Goal: Transaction & Acquisition: Purchase product/service

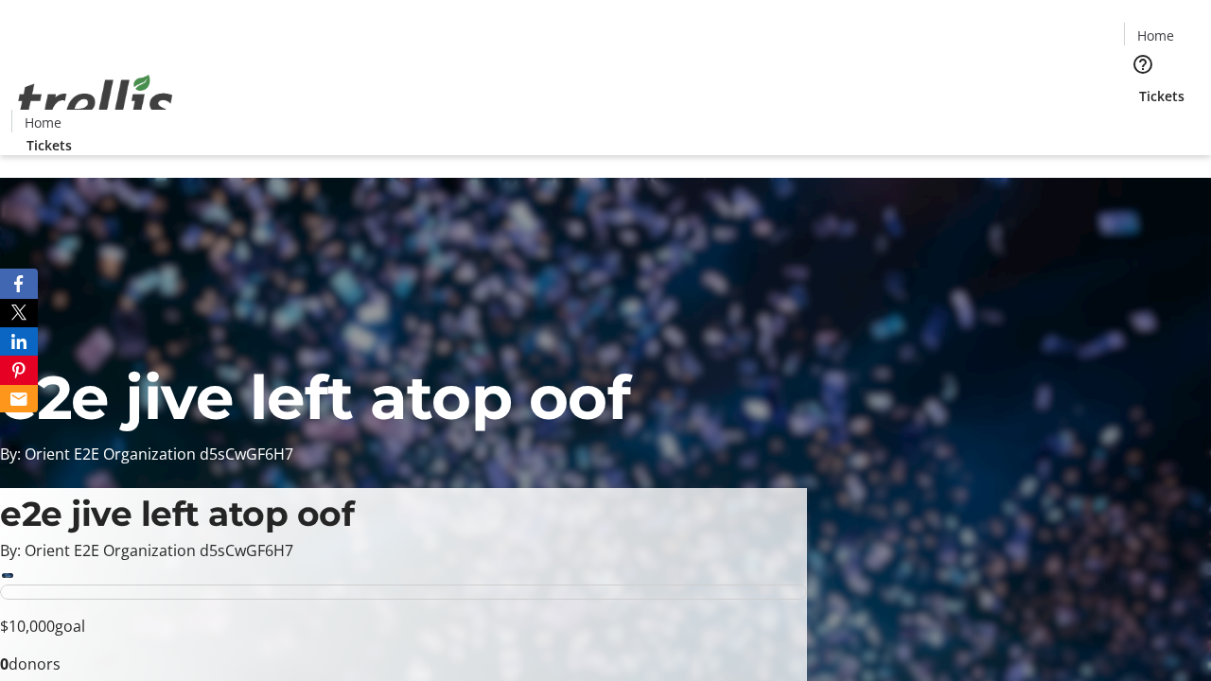
click at [1139, 86] on span "Tickets" at bounding box center [1161, 96] width 45 height 20
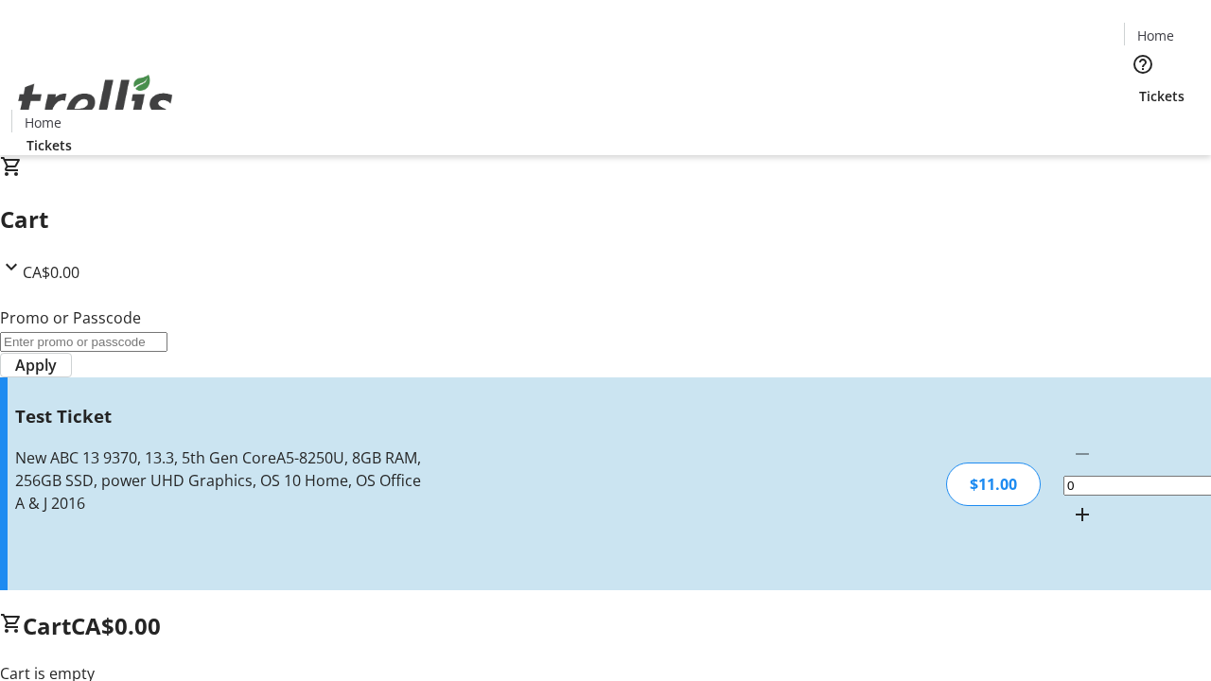
click at [1071, 503] on mat-icon "Increment by one" at bounding box center [1082, 514] width 23 height 23
type input "1"
type input "UNLOCK"
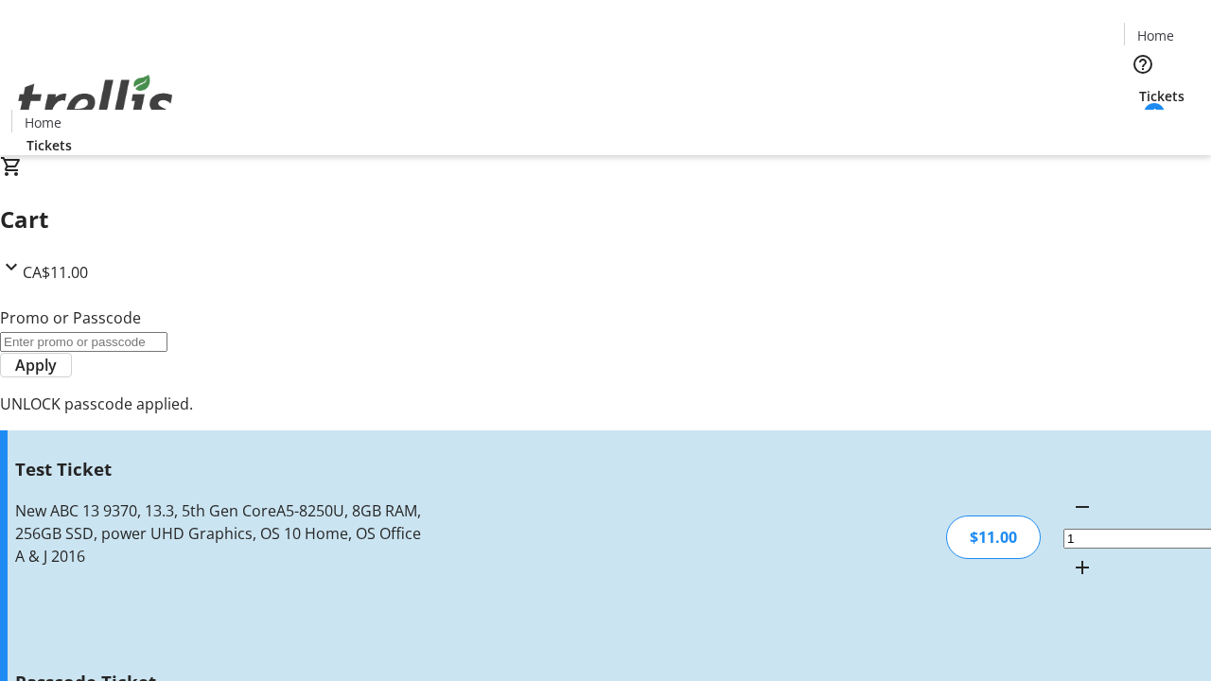
type input "5"
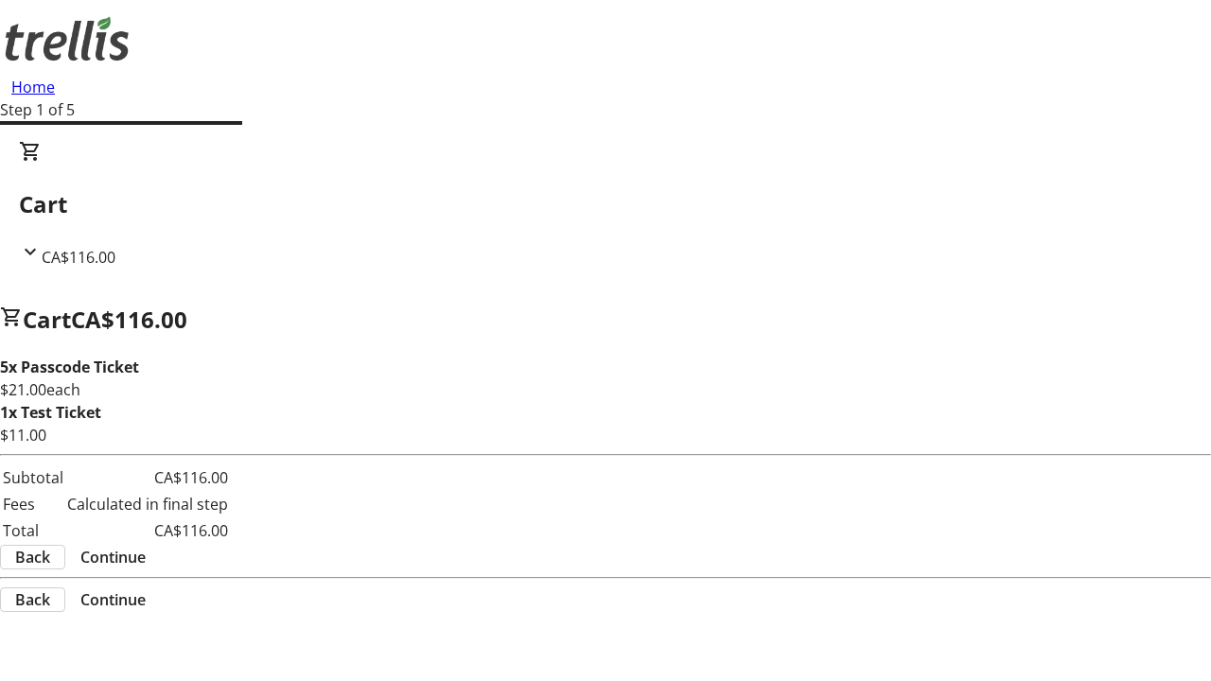
click at [146, 560] on span "Continue" at bounding box center [112, 557] width 65 height 23
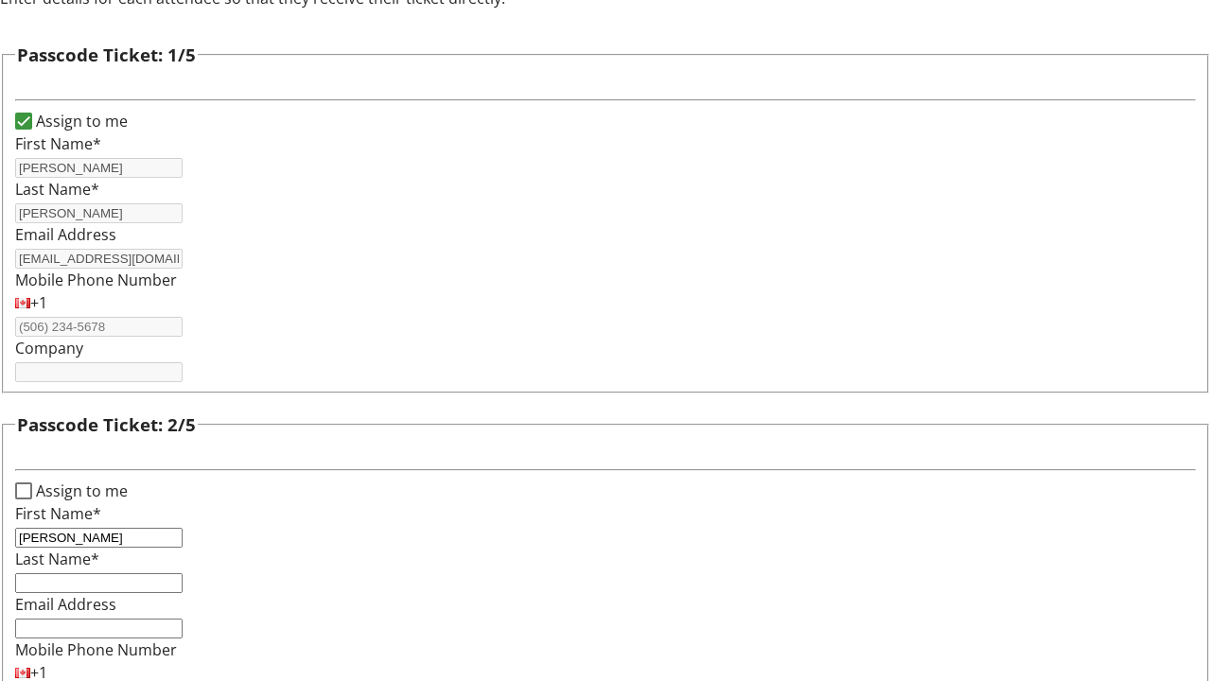
type input "[PERSON_NAME]"
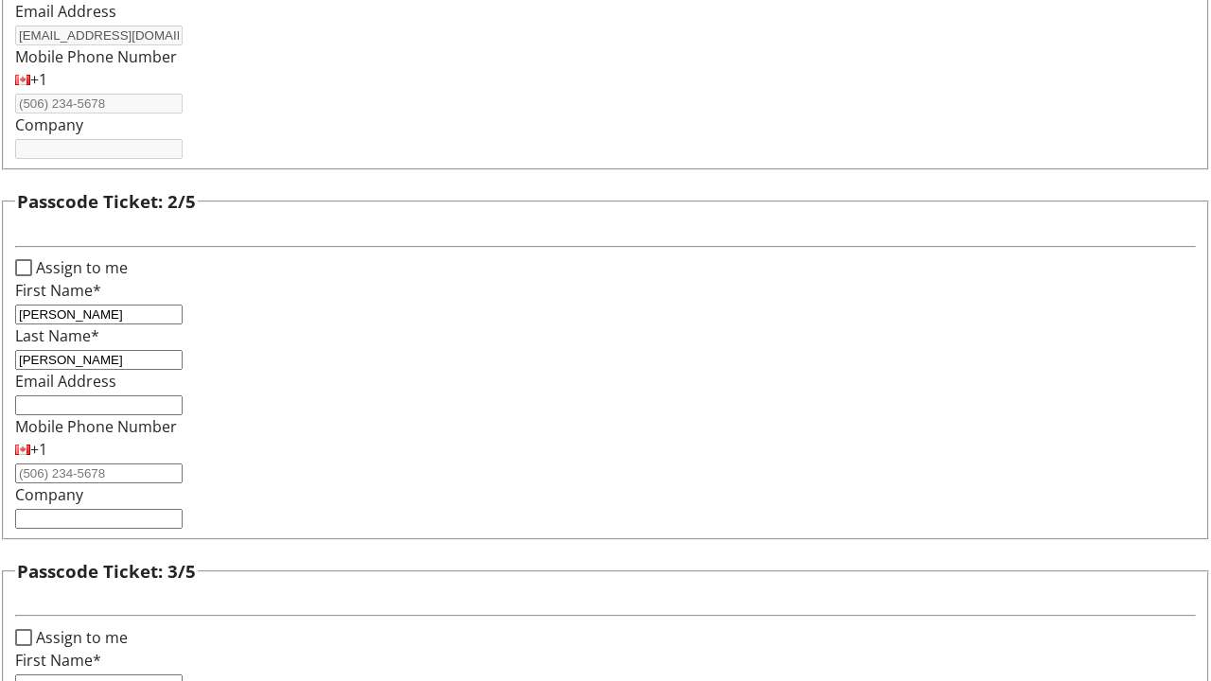
type input "[PERSON_NAME]"
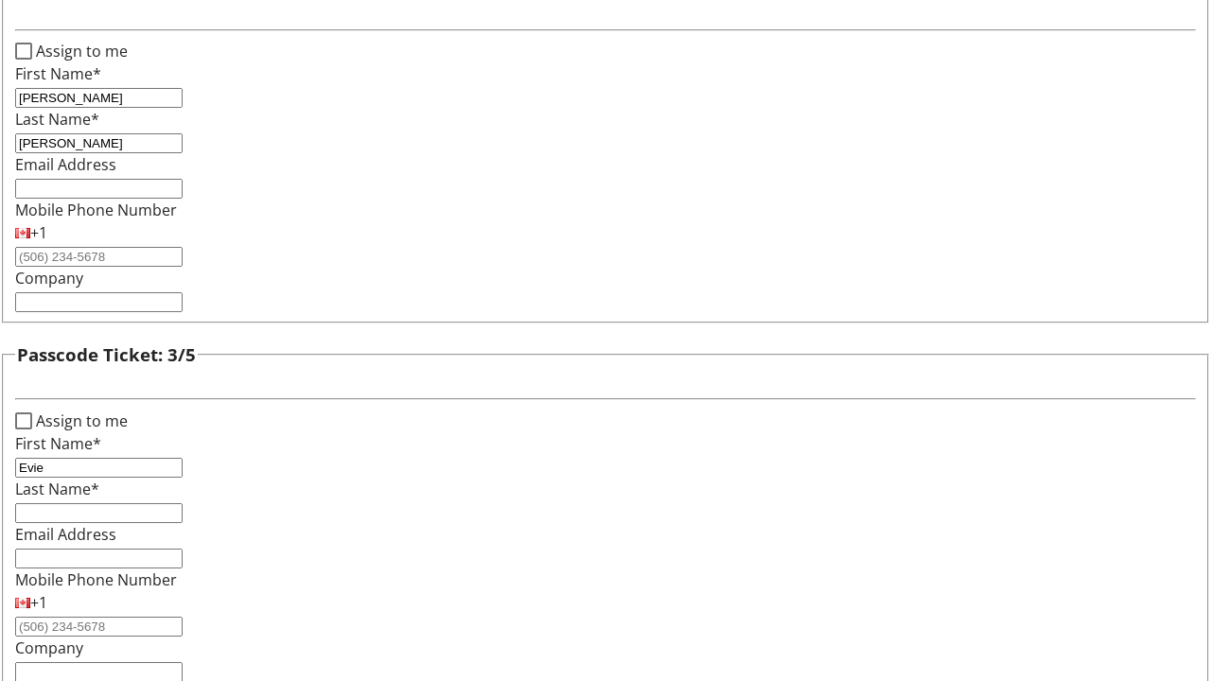
type input "Evie"
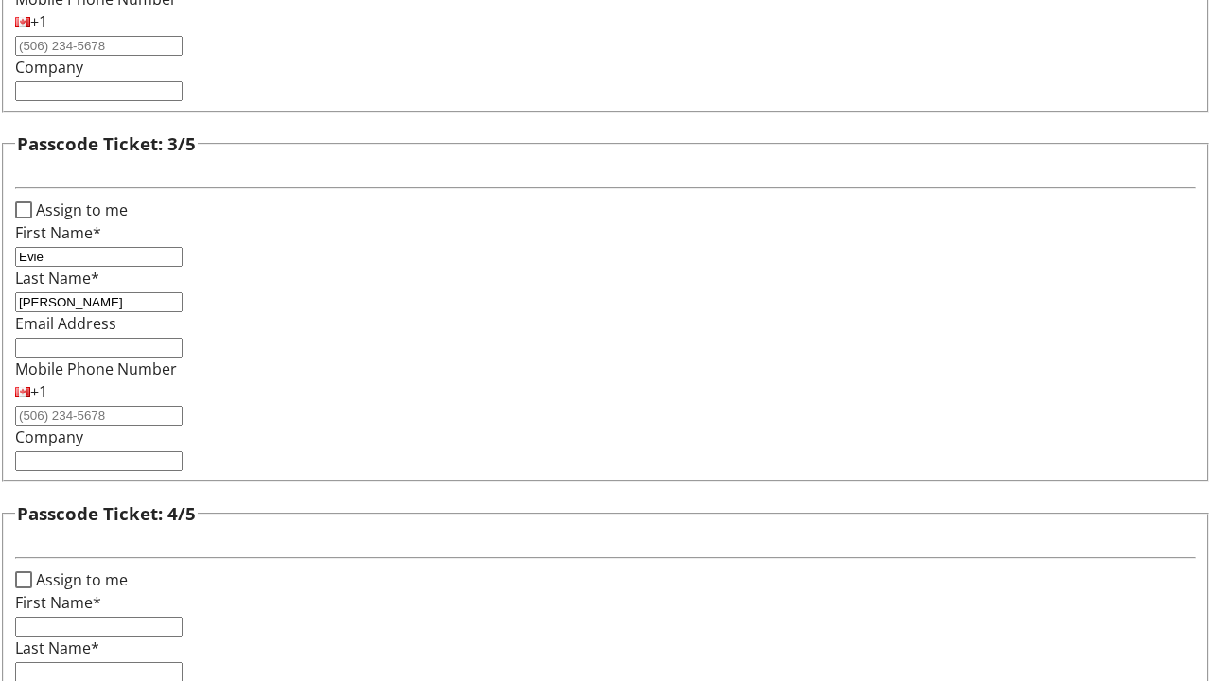
type input "[PERSON_NAME]"
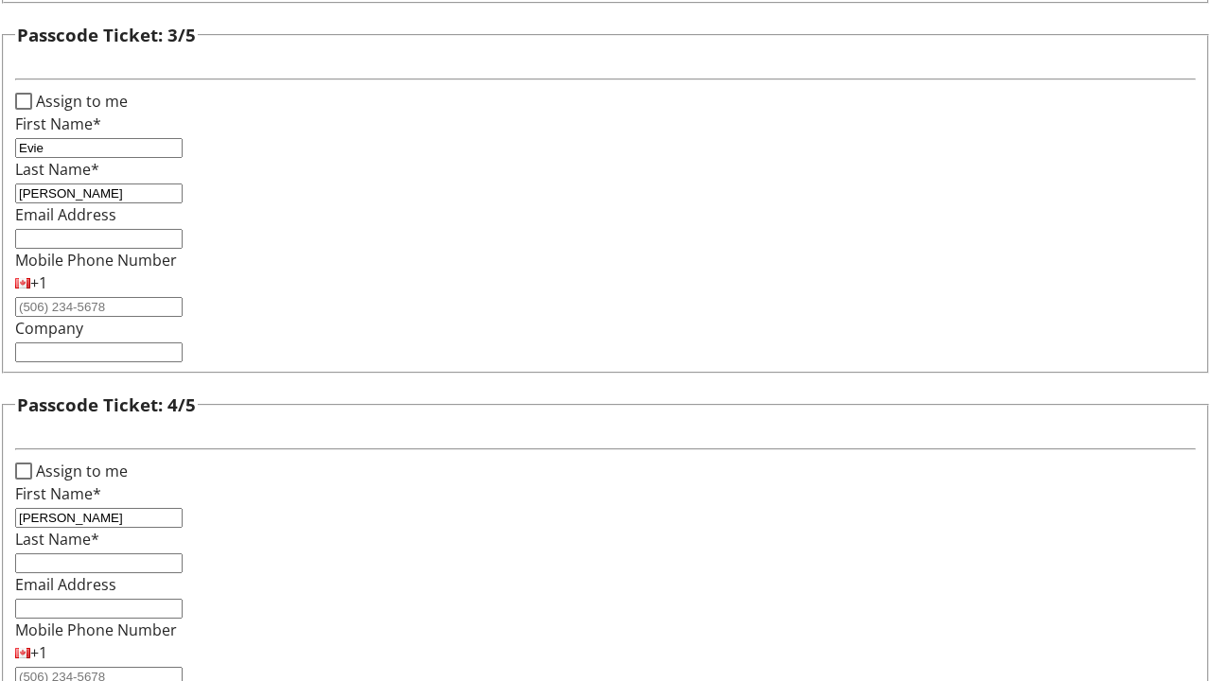
type input "[PERSON_NAME]"
checkbox input "true"
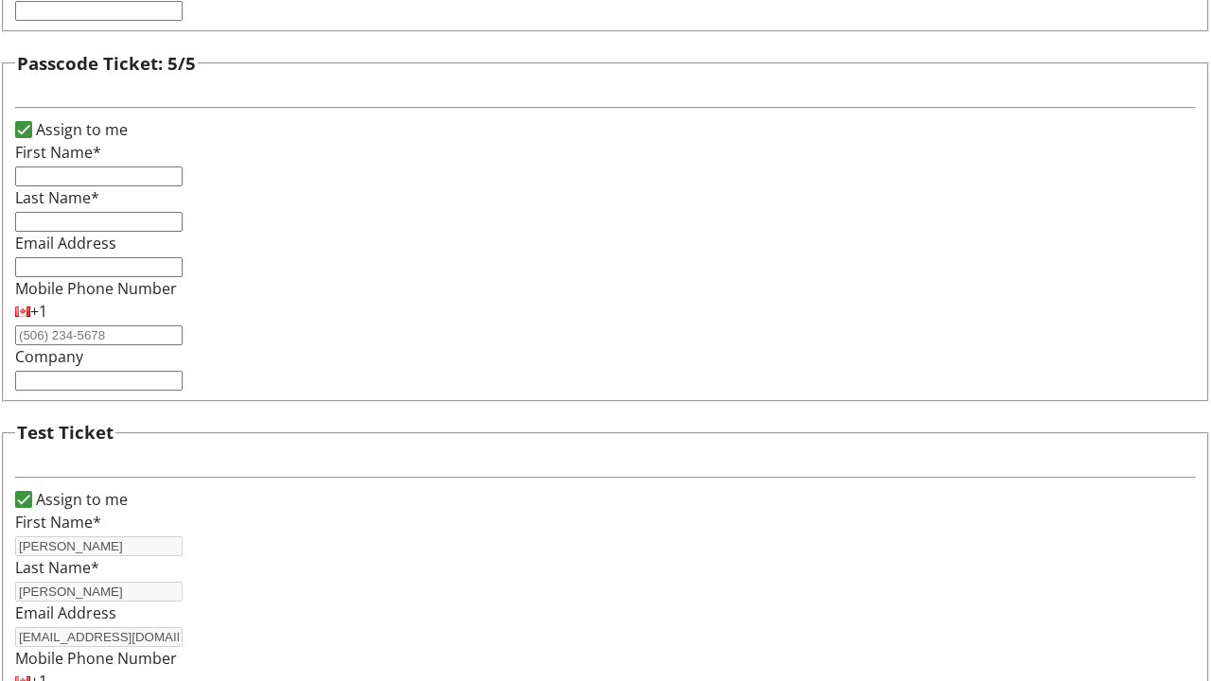
type input "[PERSON_NAME]"
type input "[EMAIL_ADDRESS][DOMAIN_NAME]"
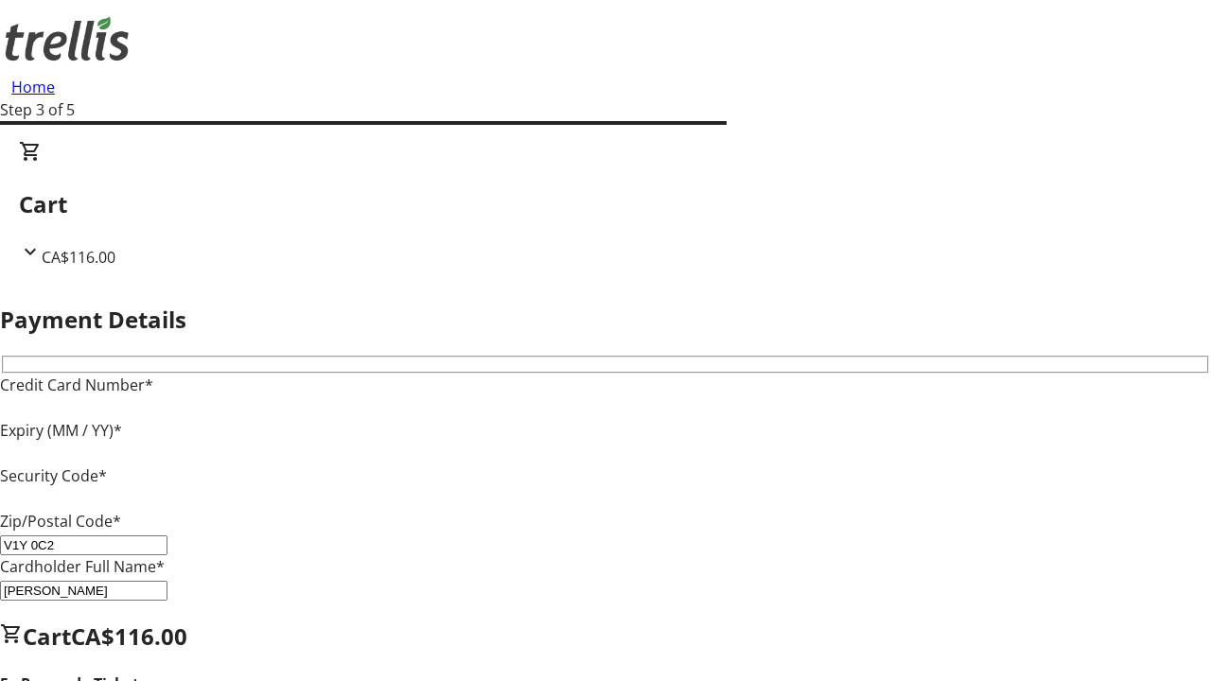
type input "V1Y 0C2"
